Goal: Transaction & Acquisition: Purchase product/service

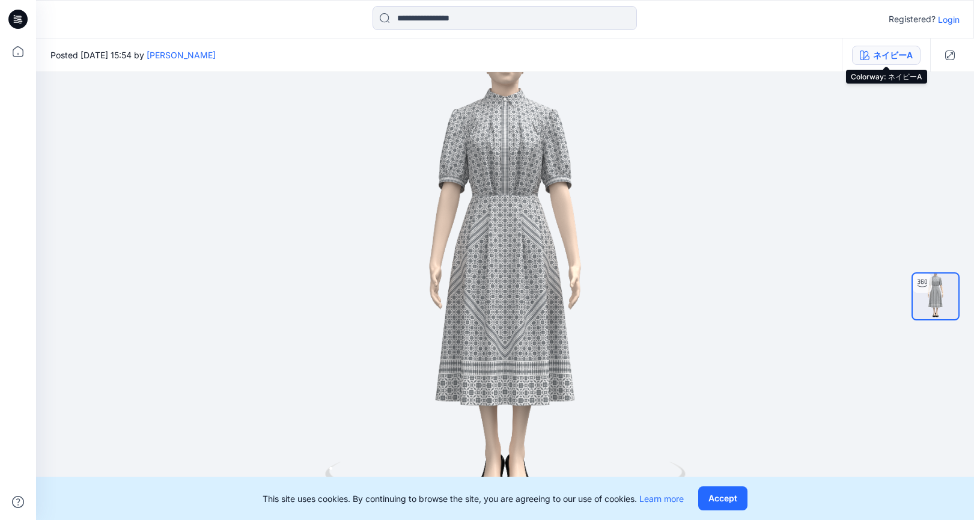
click at [862, 60] on button "ネイビーA" at bounding box center [886, 55] width 69 height 19
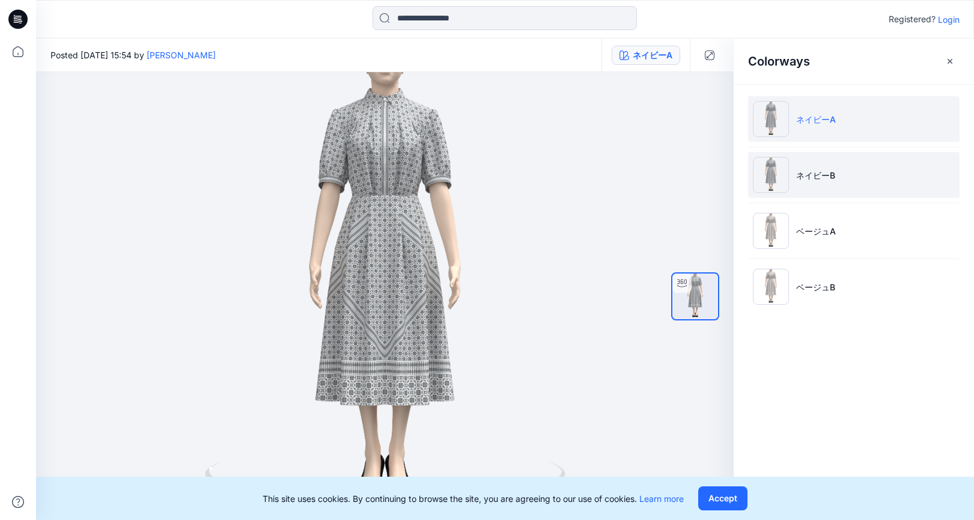
click at [774, 178] on img at bounding box center [771, 175] width 36 height 36
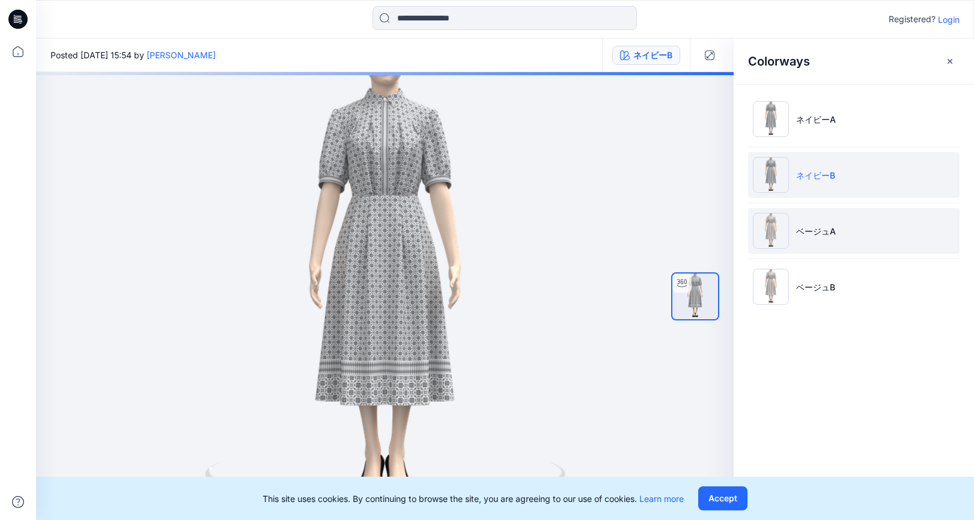
click at [774, 233] on img at bounding box center [771, 231] width 36 height 36
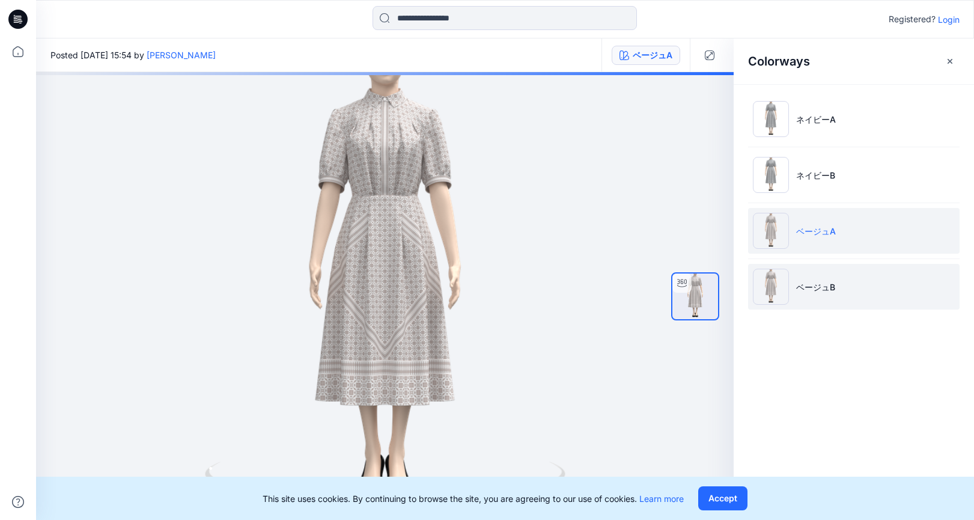
click at [765, 287] on img at bounding box center [771, 287] width 36 height 36
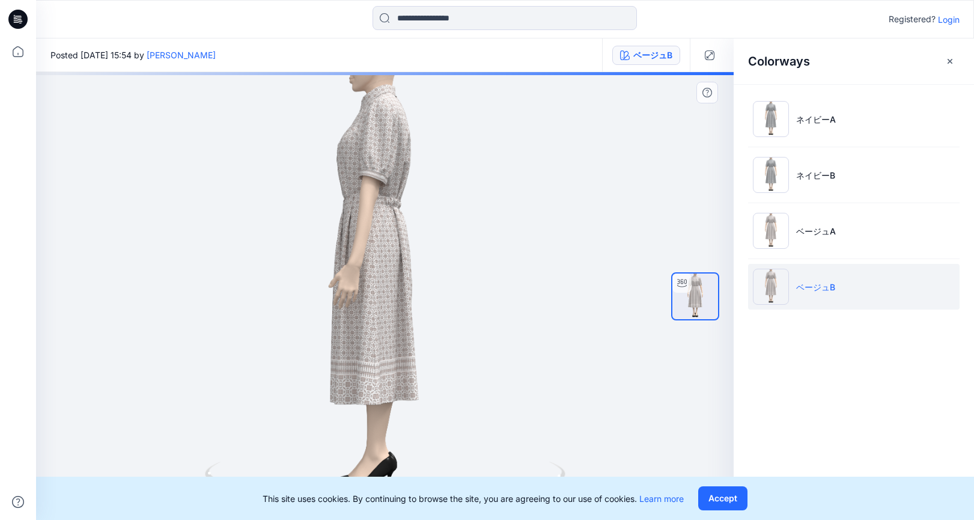
drag, startPoint x: 393, startPoint y: 336, endPoint x: 293, endPoint y: 343, distance: 100.6
click at [300, 343] on div at bounding box center [385, 296] width 698 height 448
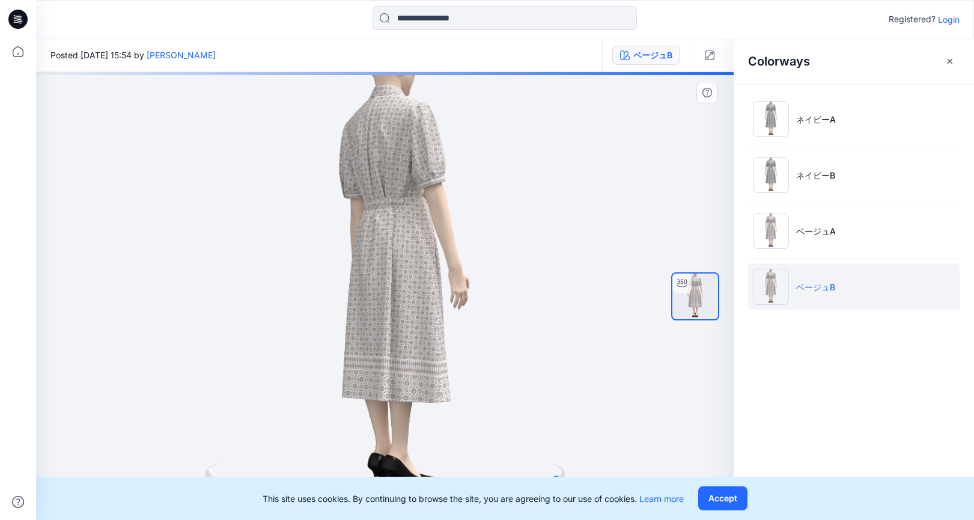
drag, startPoint x: 395, startPoint y: 326, endPoint x: 305, endPoint y: 336, distance: 90.1
click at [305, 336] on div at bounding box center [385, 296] width 698 height 448
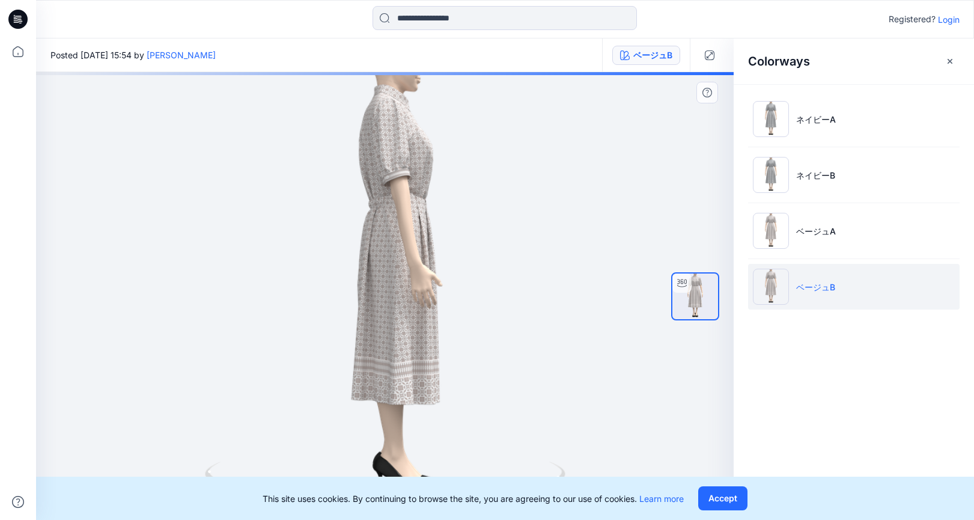
drag, startPoint x: 422, startPoint y: 322, endPoint x: 365, endPoint y: 325, distance: 56.6
click at [365, 325] on div at bounding box center [385, 296] width 698 height 448
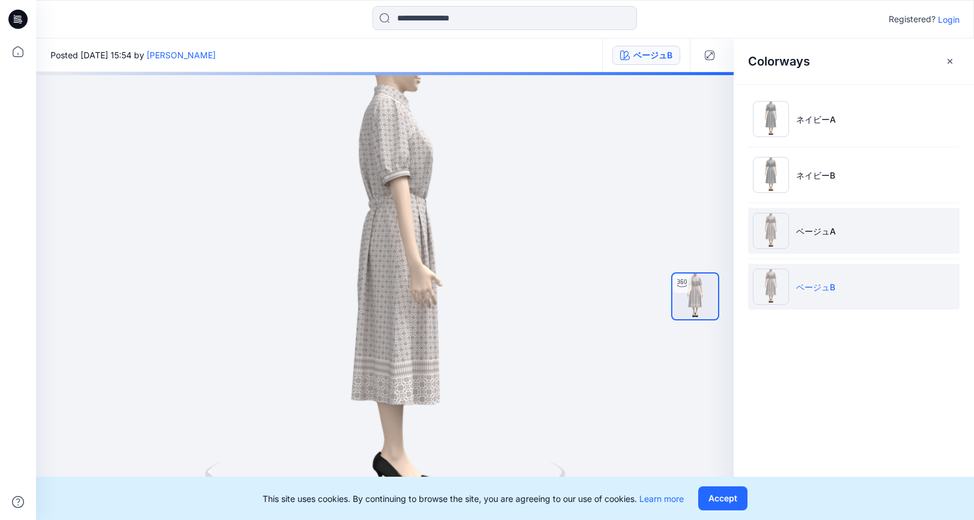
click at [775, 231] on img at bounding box center [771, 231] width 36 height 36
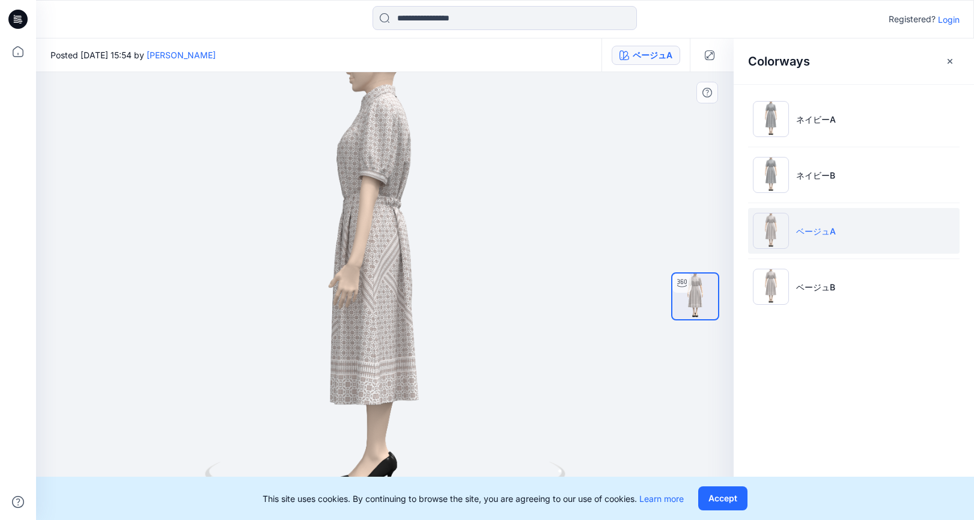
drag, startPoint x: 411, startPoint y: 322, endPoint x: 342, endPoint y: 322, distance: 68.5
click at [342, 322] on div at bounding box center [385, 296] width 698 height 448
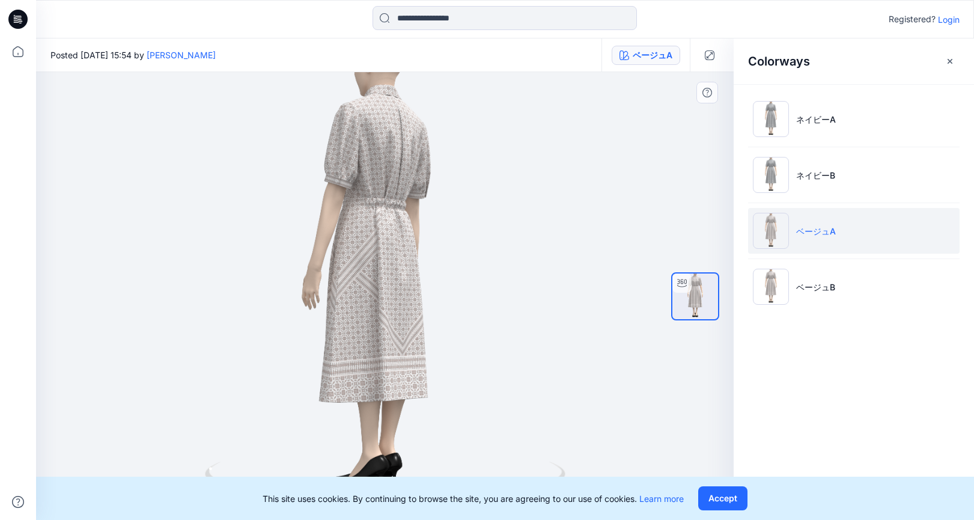
drag, startPoint x: 423, startPoint y: 310, endPoint x: 381, endPoint y: 318, distance: 42.2
click at [381, 318] on div at bounding box center [385, 296] width 698 height 448
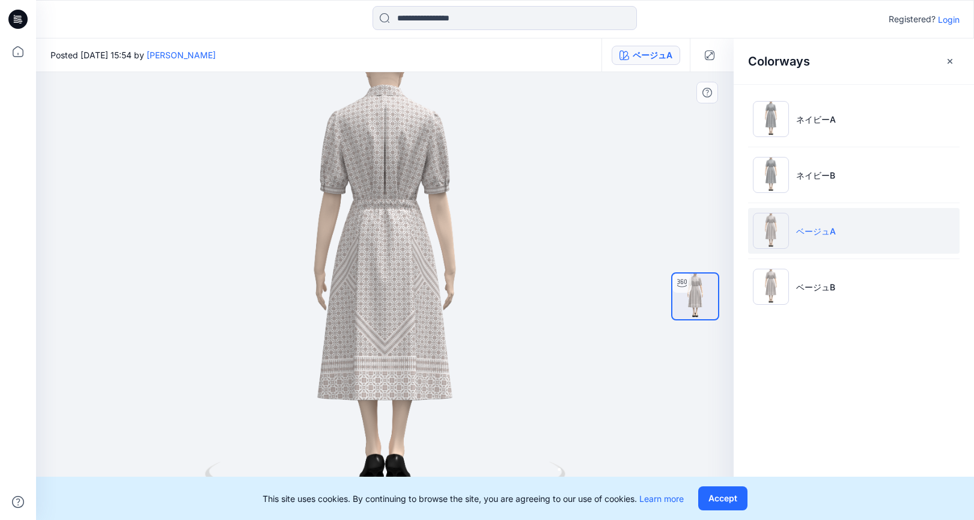
drag, startPoint x: 399, startPoint y: 326, endPoint x: 356, endPoint y: 331, distance: 43.5
click at [356, 331] on div at bounding box center [385, 296] width 698 height 448
